Goal: Task Accomplishment & Management: Use online tool/utility

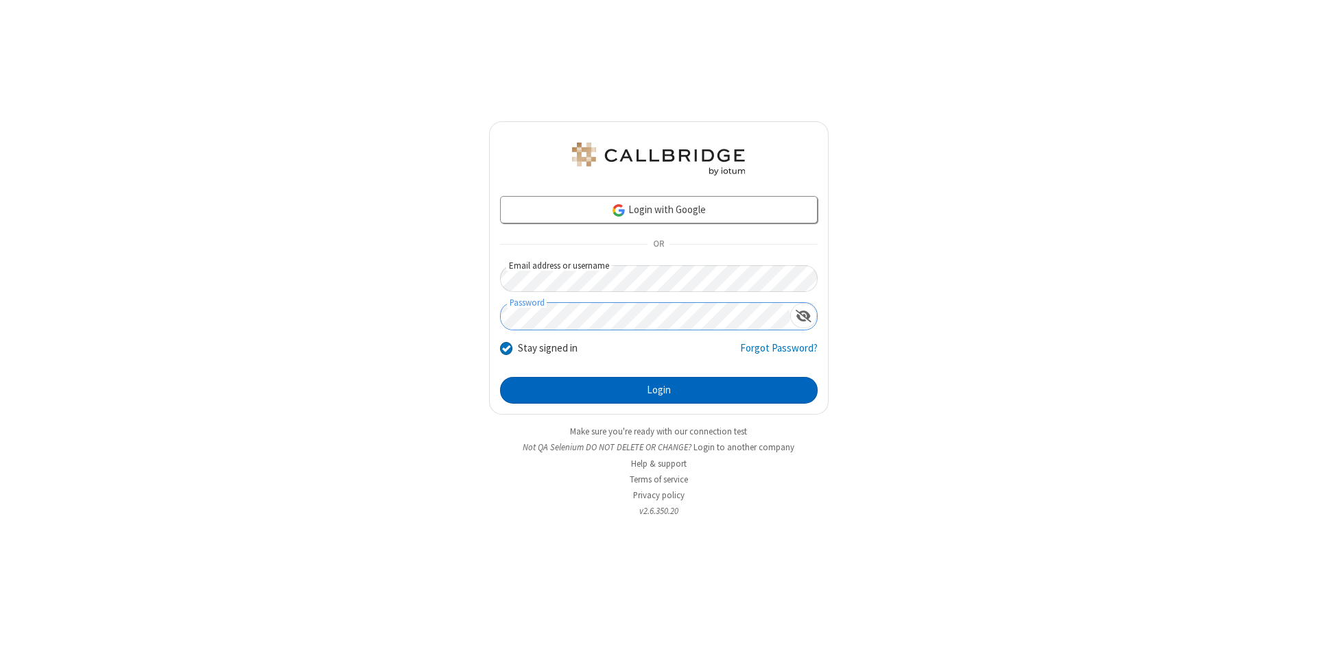
click at [658, 391] on button "Login" at bounding box center [659, 390] width 318 height 27
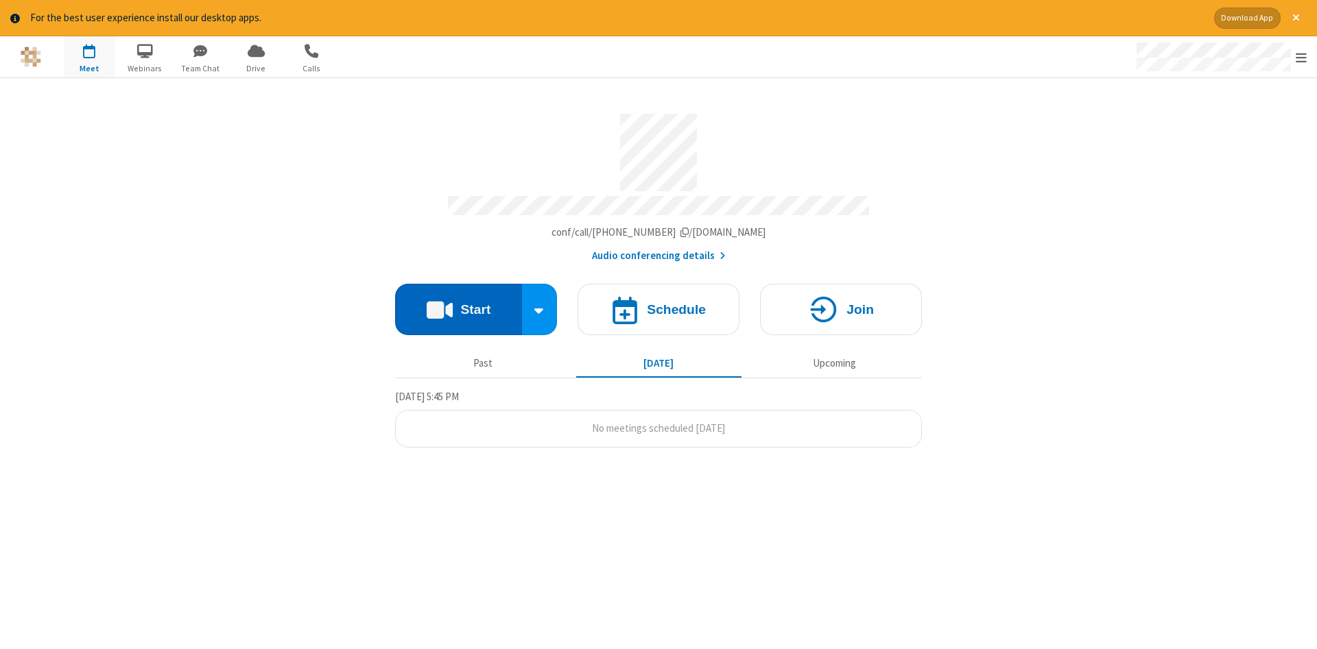
click at [458, 304] on button "Start" at bounding box center [458, 309] width 127 height 51
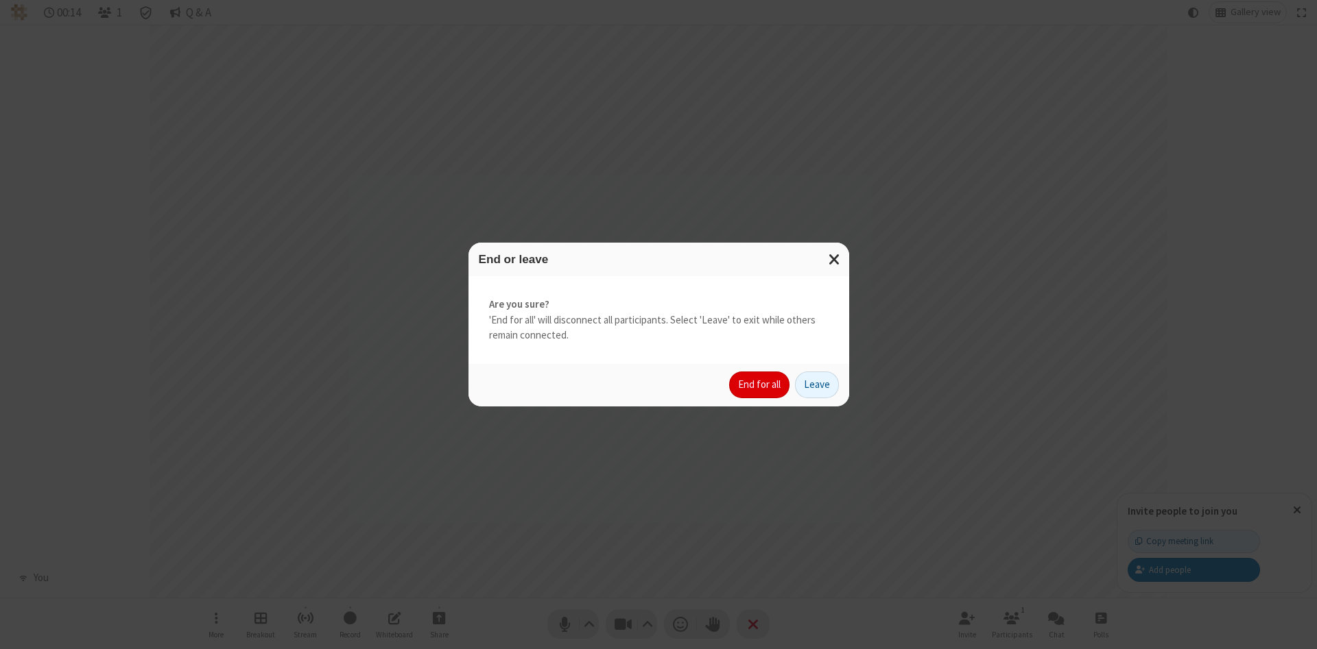
click at [760, 385] on button "End for all" at bounding box center [759, 385] width 60 height 27
